Goal: Check status: Check status

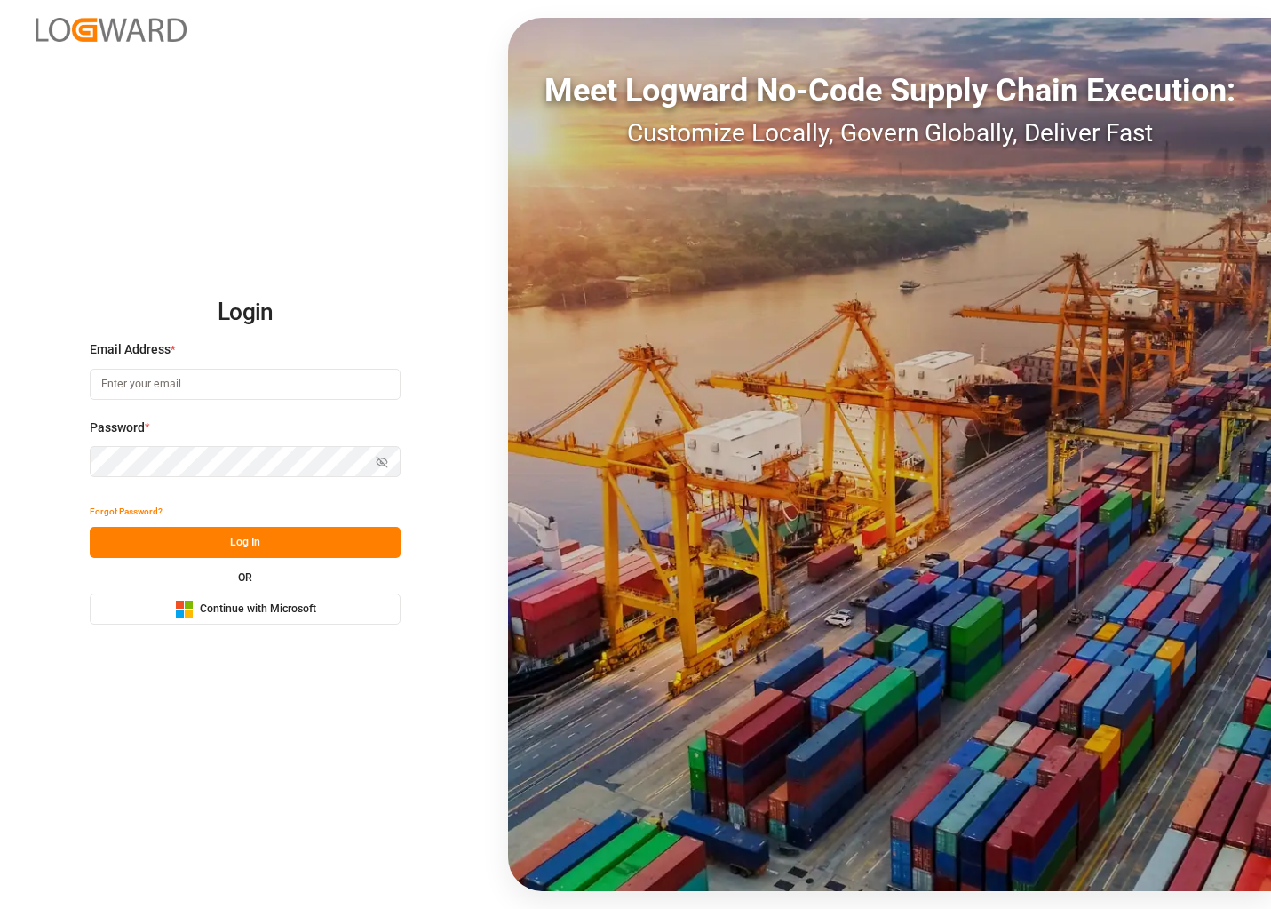
click at [286, 605] on span "Continue with Microsoft" at bounding box center [258, 609] width 116 height 16
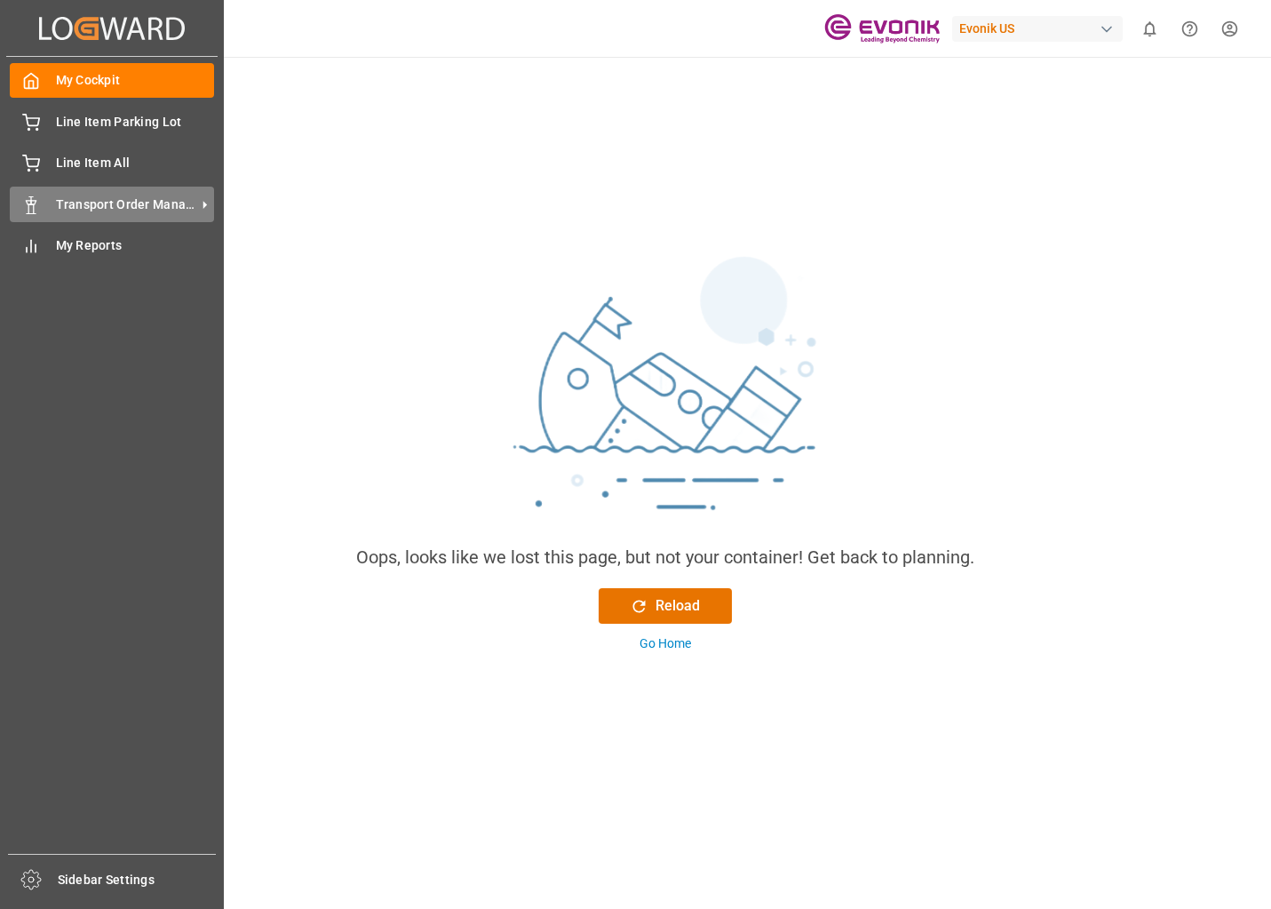
click at [39, 203] on icon at bounding box center [31, 205] width 18 height 18
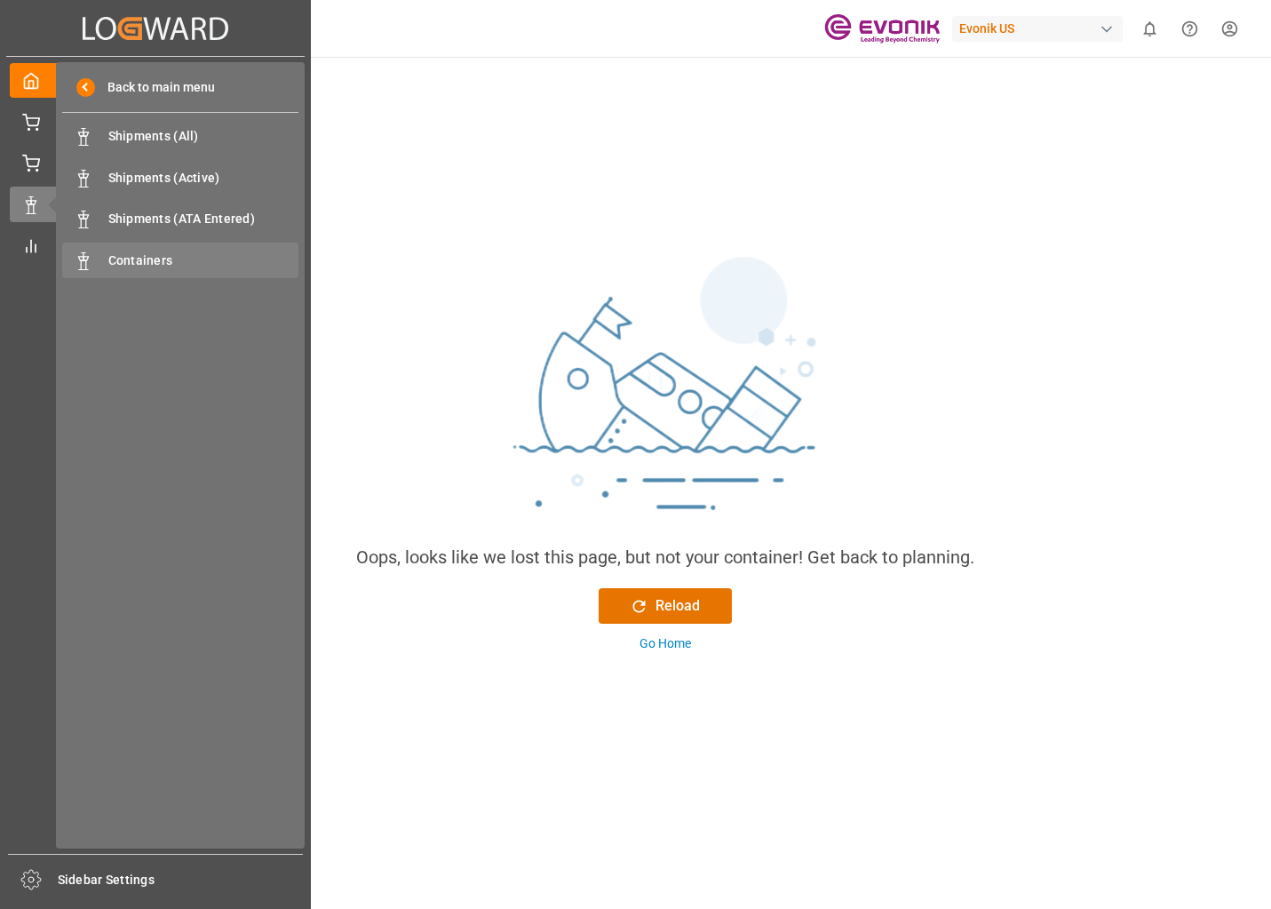
click at [121, 252] on span "Containers" at bounding box center [203, 260] width 191 height 19
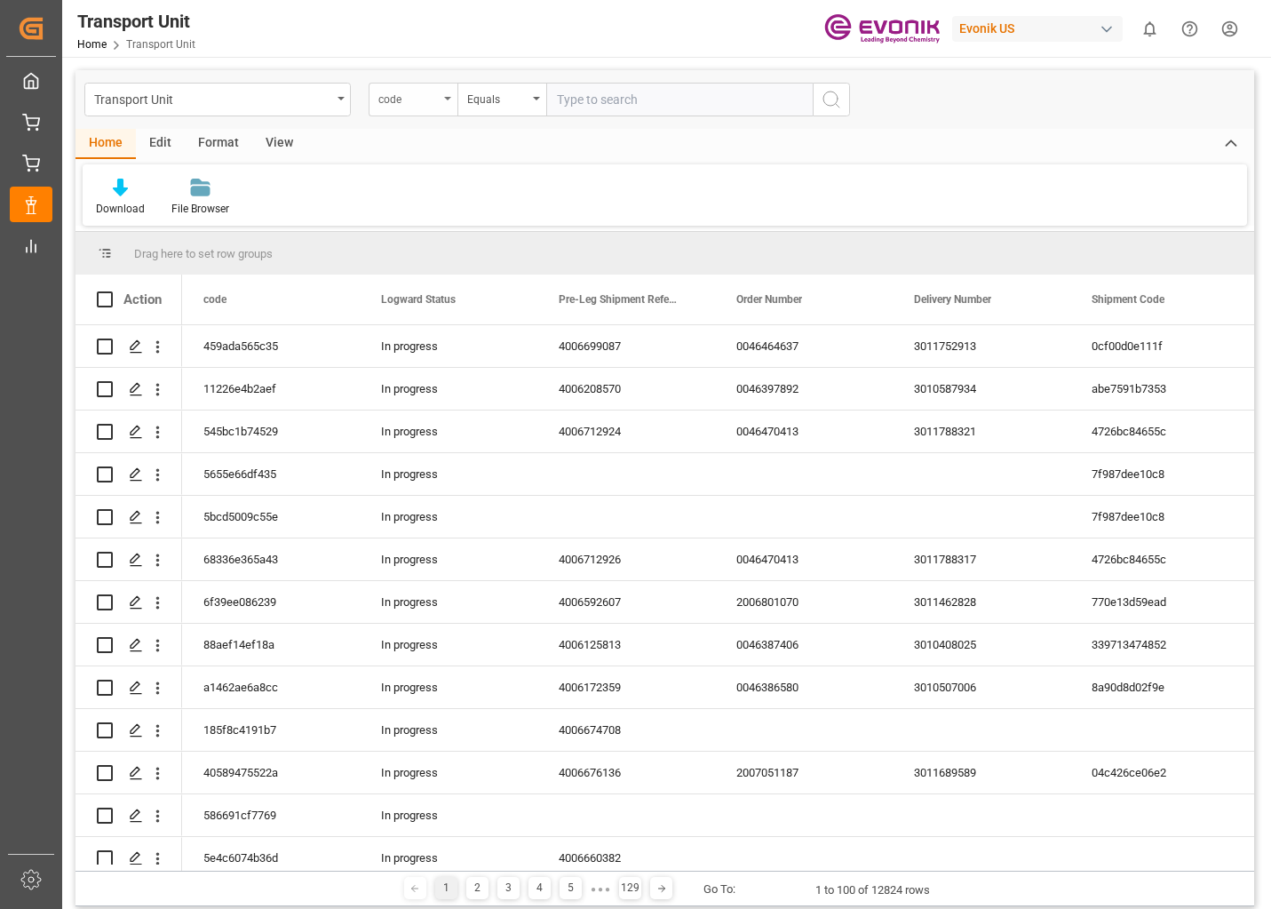
click at [414, 105] on div "code" at bounding box center [408, 97] width 60 height 20
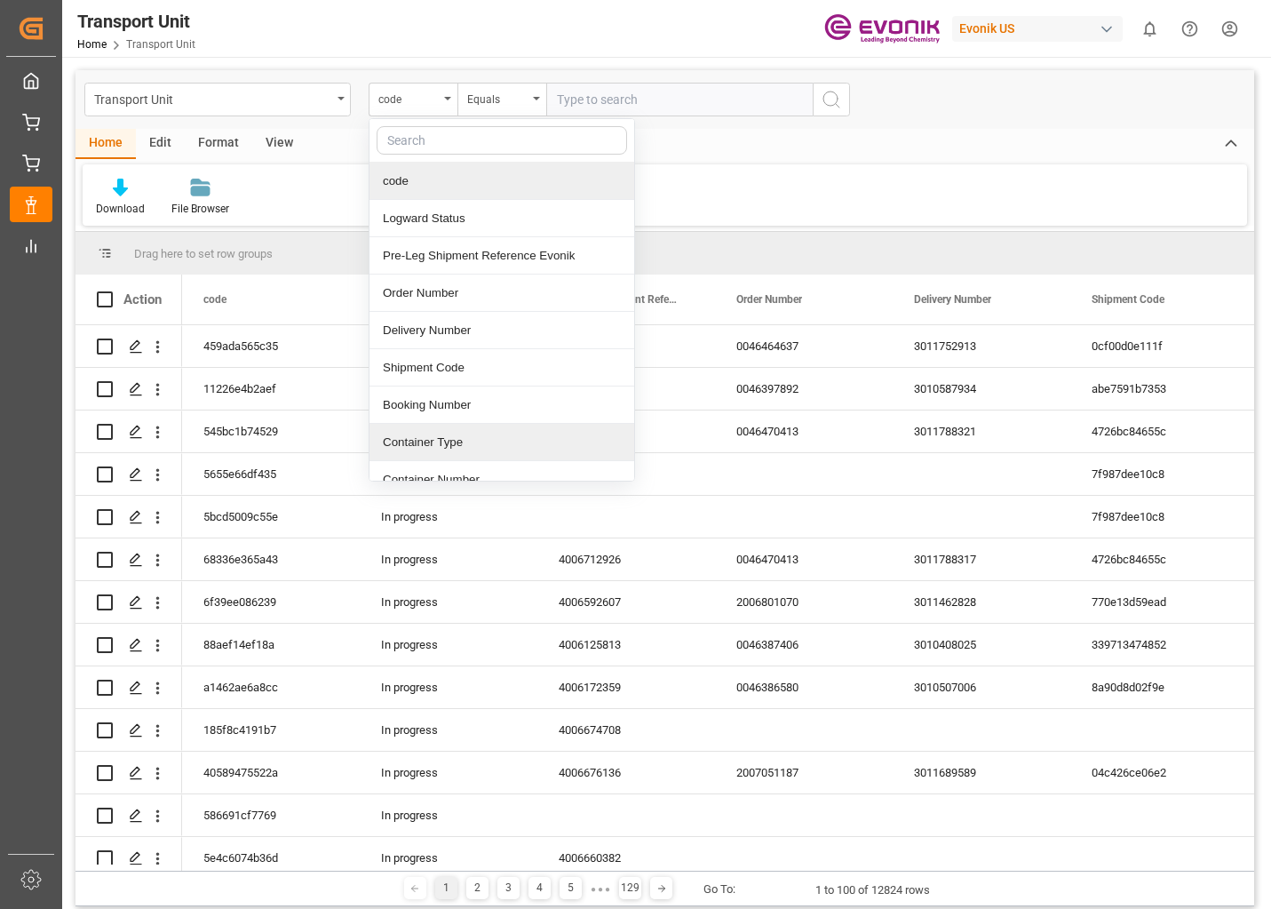
click at [405, 433] on div "Container Type" at bounding box center [502, 442] width 265 height 37
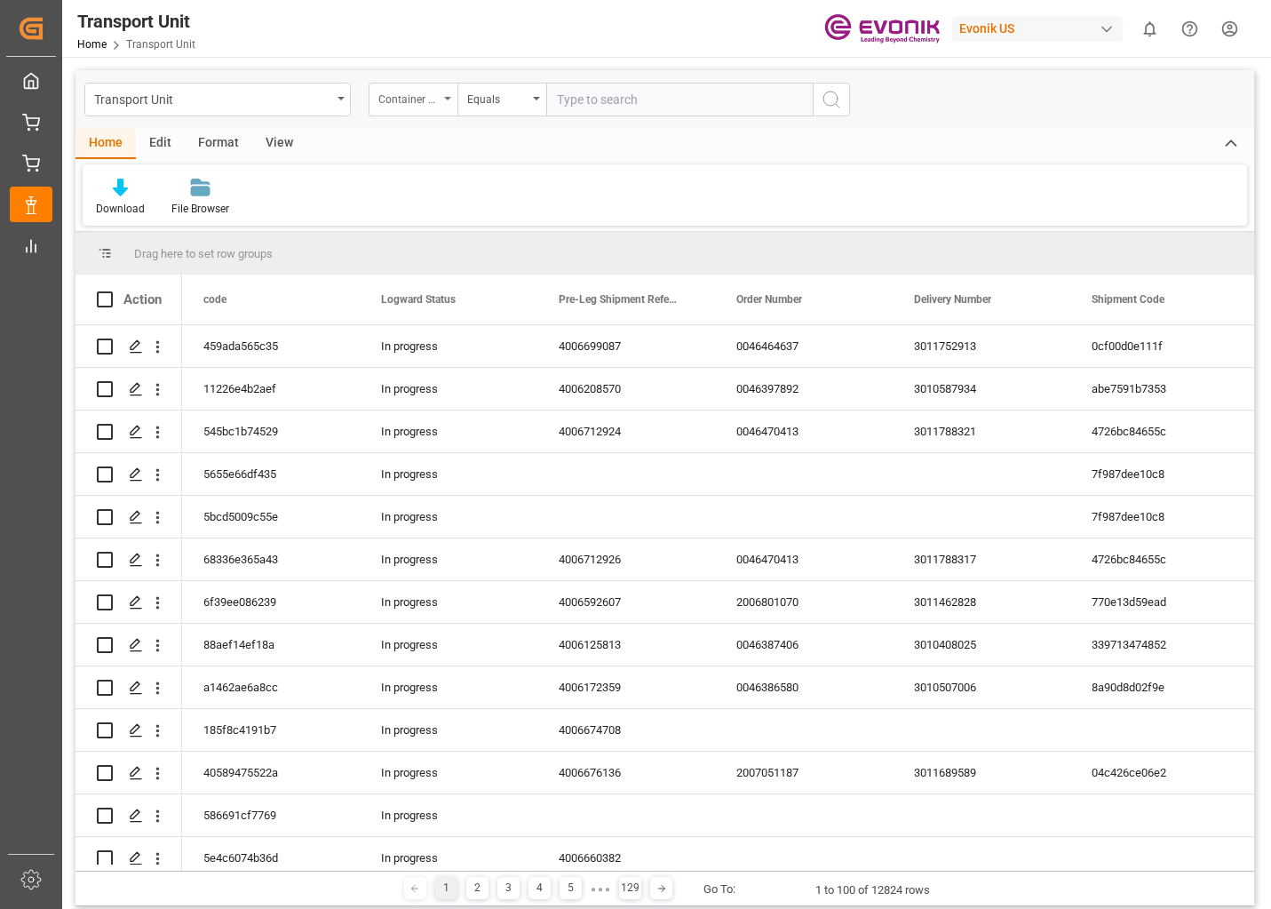
click at [443, 98] on div "Container Type" at bounding box center [413, 100] width 89 height 34
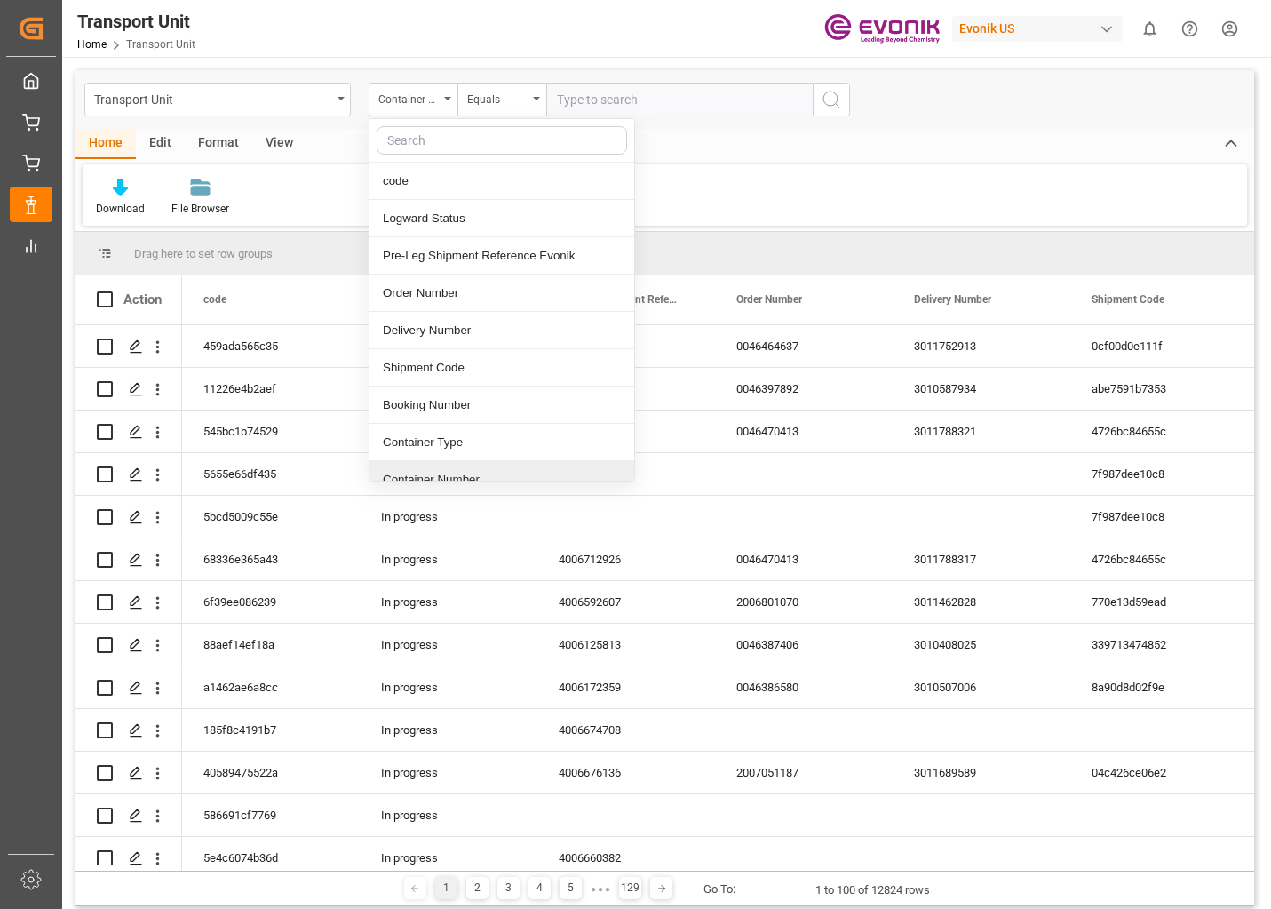
click at [422, 473] on div "Container Number" at bounding box center [502, 479] width 265 height 37
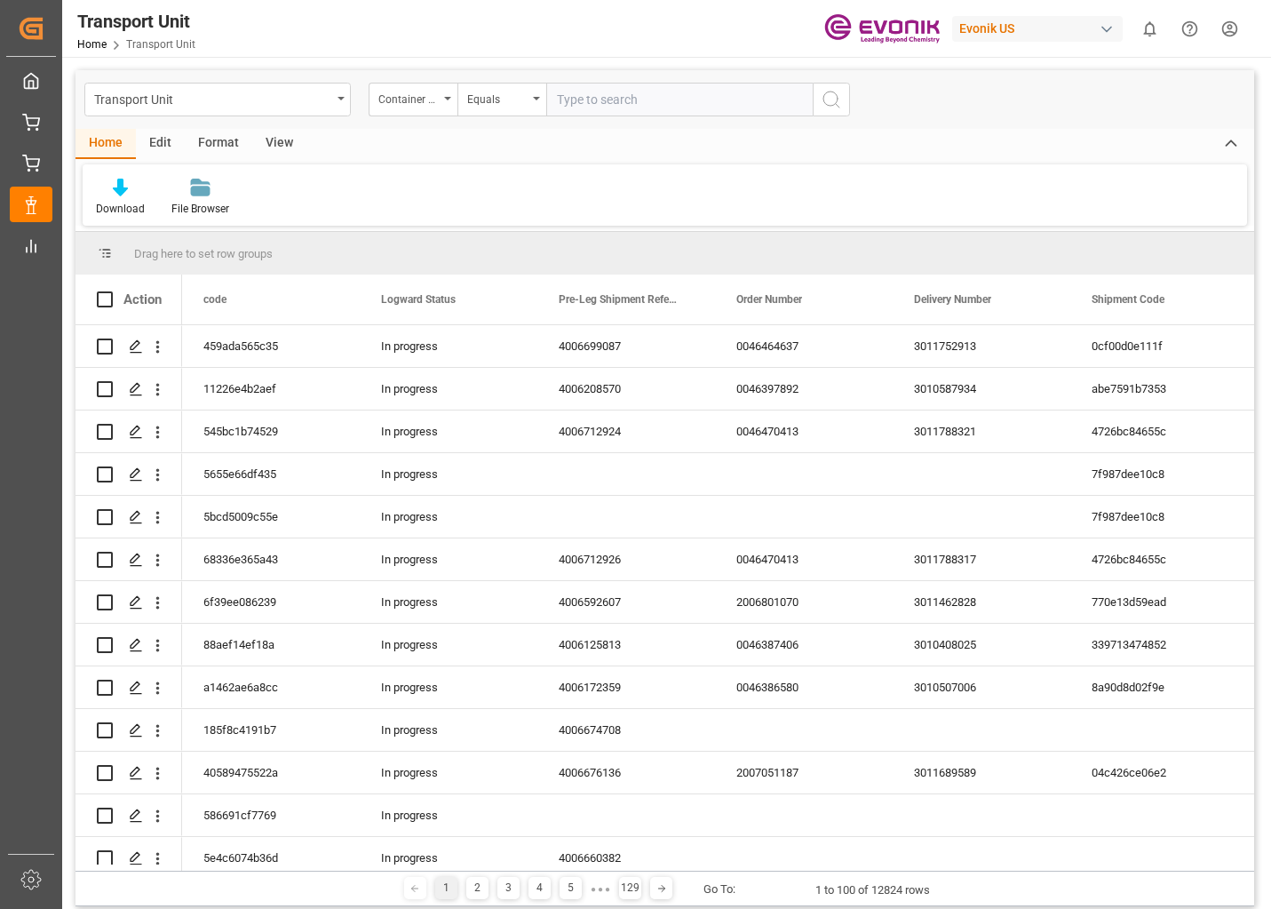
click at [603, 100] on input "text" at bounding box center [679, 100] width 266 height 34
type input "MSMU2722143"
